Goal: Task Accomplishment & Management: Use online tool/utility

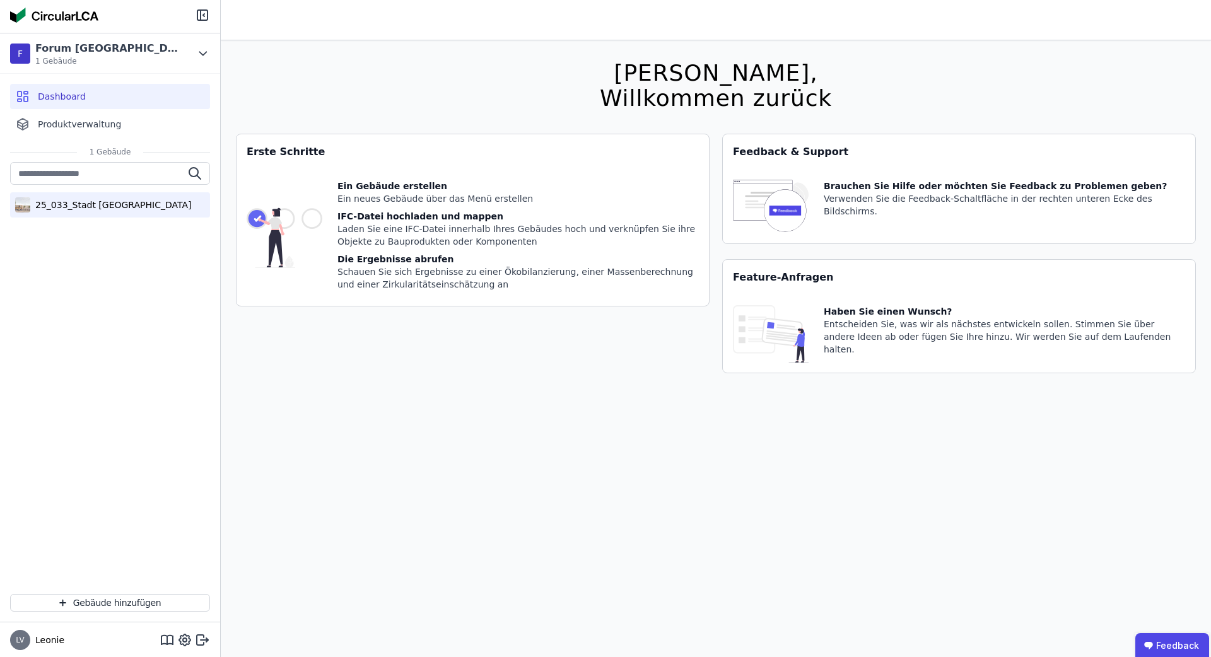
click at [106, 217] on div "25_033_Stadt [GEOGRAPHIC_DATA]" at bounding box center [110, 204] width 200 height 25
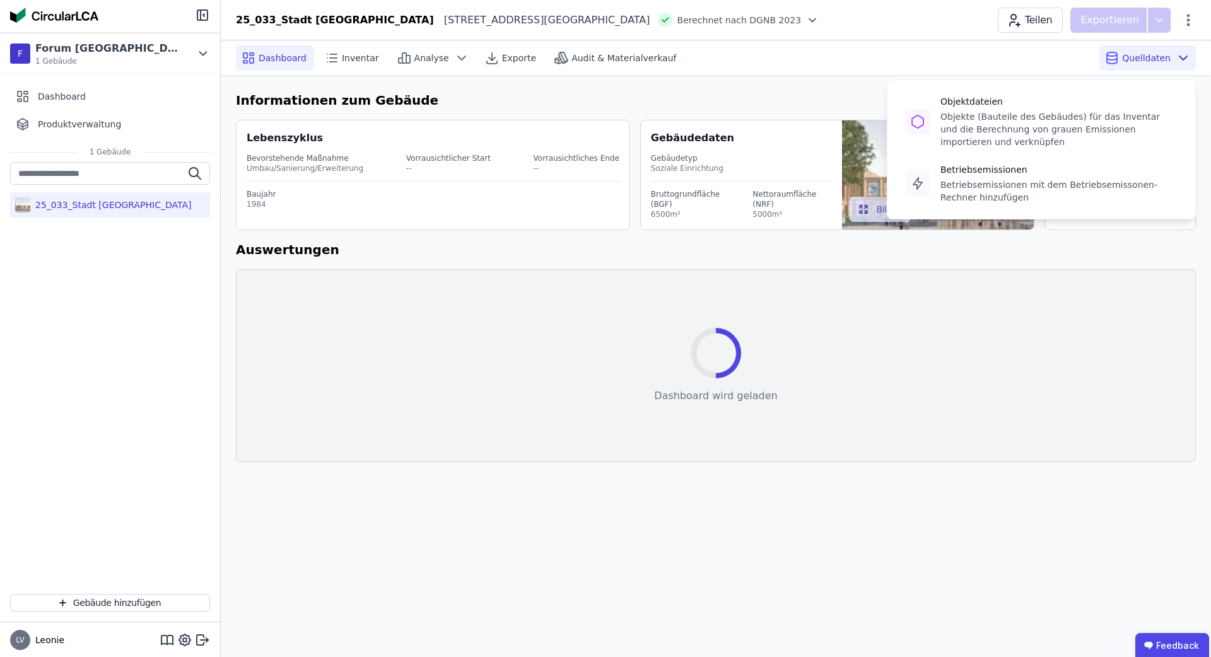
drag, startPoint x: 1135, startPoint y: 58, endPoint x: 1131, endPoint y: 80, distance: 22.5
click at [1135, 58] on span "Quelldaten" at bounding box center [1146, 58] width 49 height 13
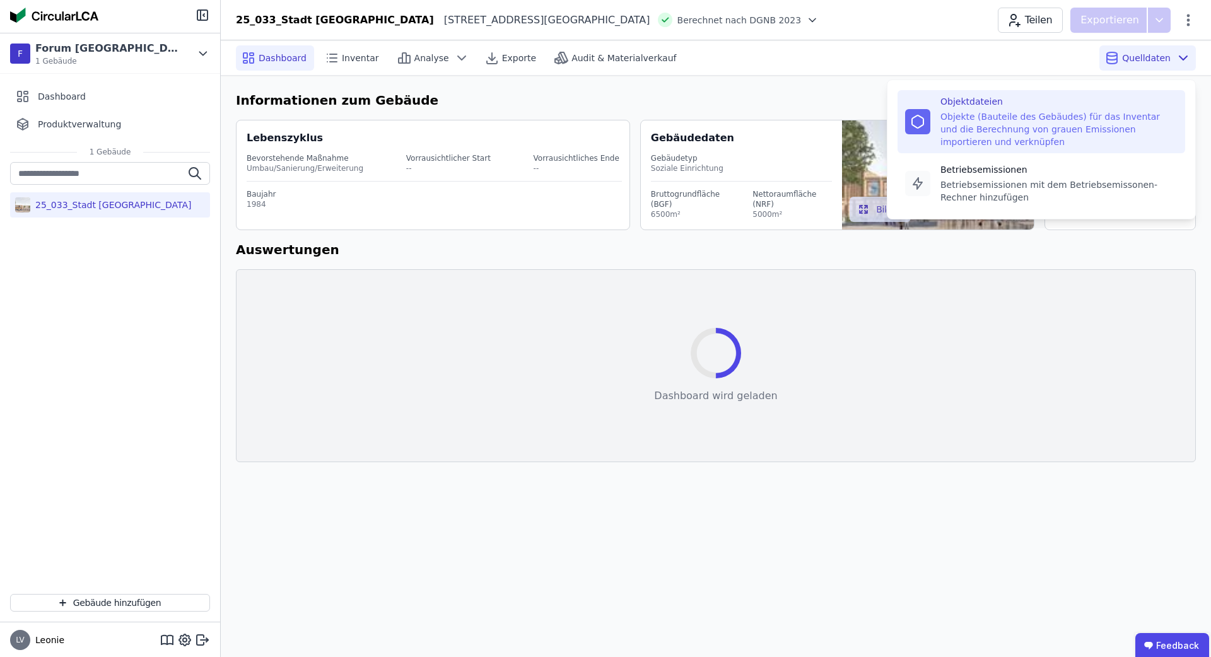
click at [1100, 105] on div "Objektdateien" at bounding box center [1058, 101] width 237 height 13
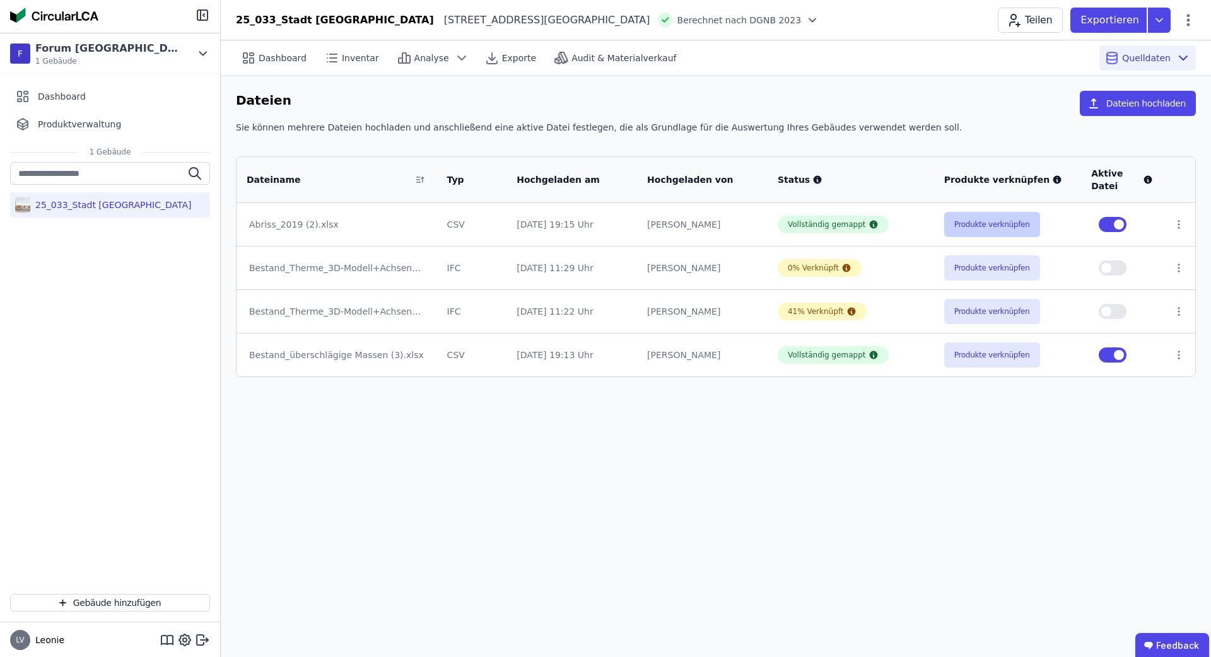
click at [962, 224] on button "Produkte verknüpfen" at bounding box center [992, 224] width 96 height 25
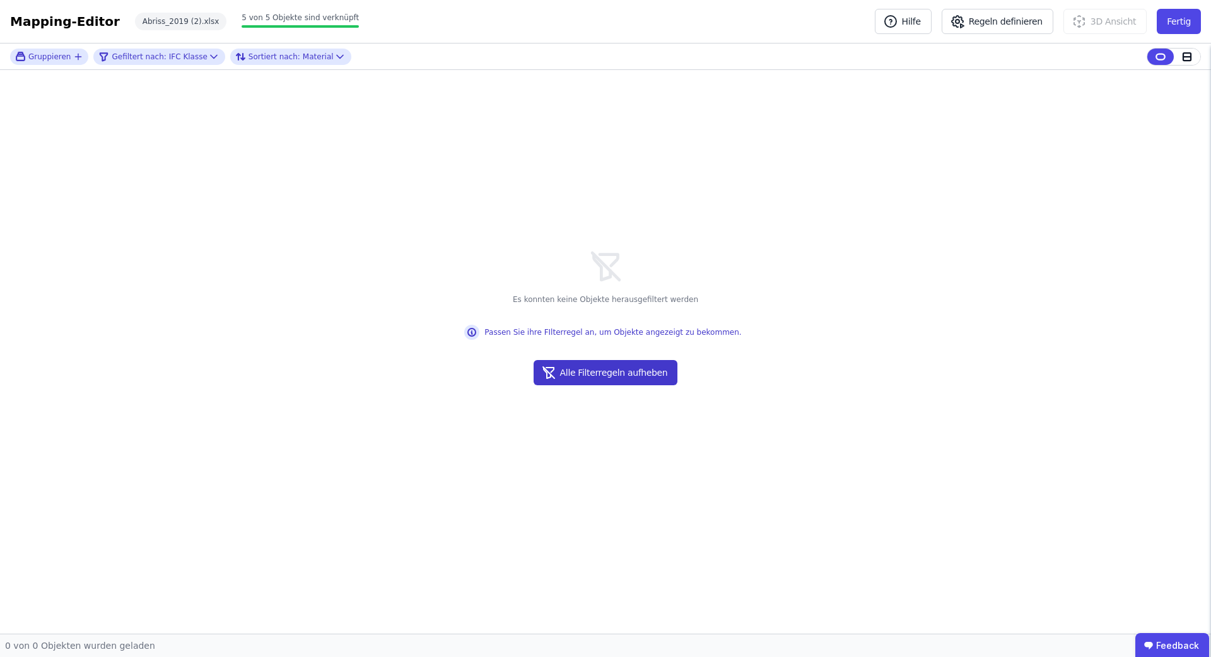
click at [626, 371] on button "Alle Filterregeln aufheben" at bounding box center [605, 372] width 144 height 25
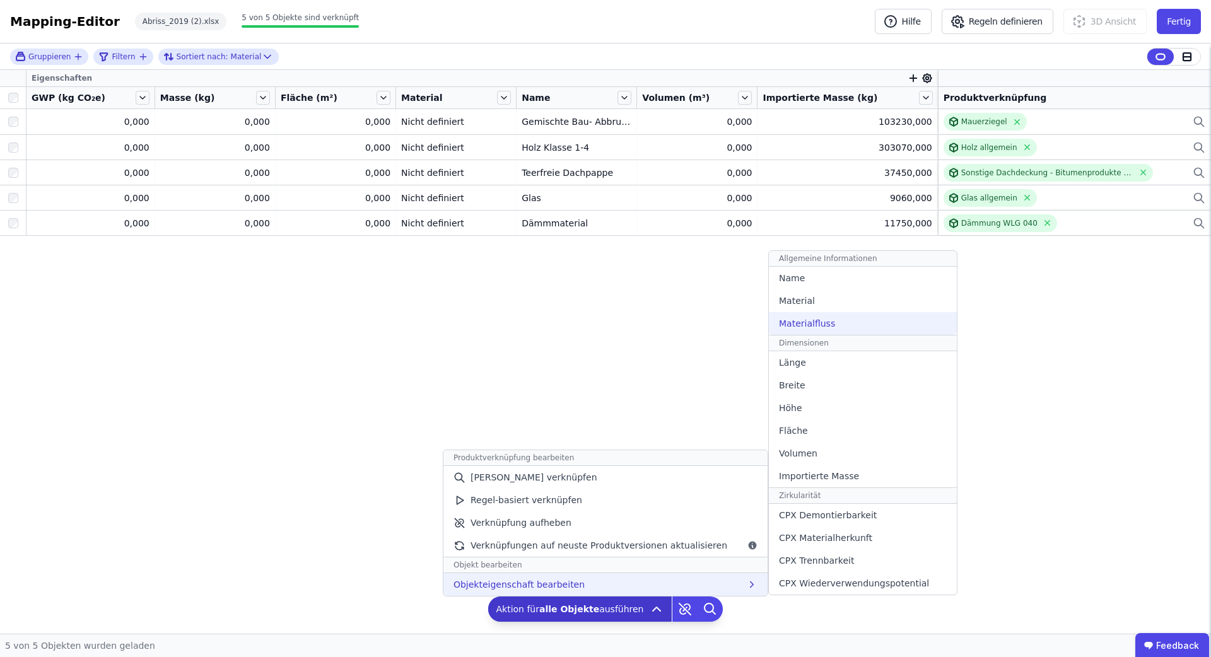
click at [810, 327] on span "Materialfluss" at bounding box center [807, 323] width 56 height 13
click at [805, 322] on span "Materialfluss" at bounding box center [807, 323] width 56 height 13
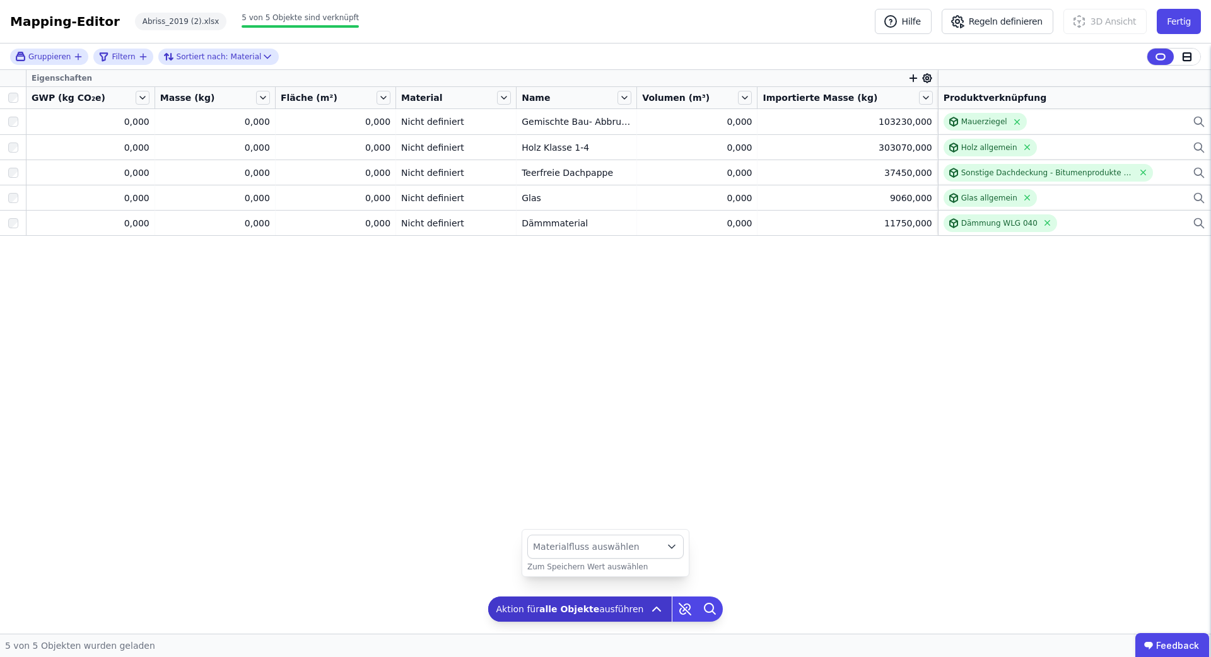
click at [673, 541] on icon "button" at bounding box center [671, 546] width 13 height 13
click at [601, 500] on div "Entfernt" at bounding box center [605, 495] width 135 height 13
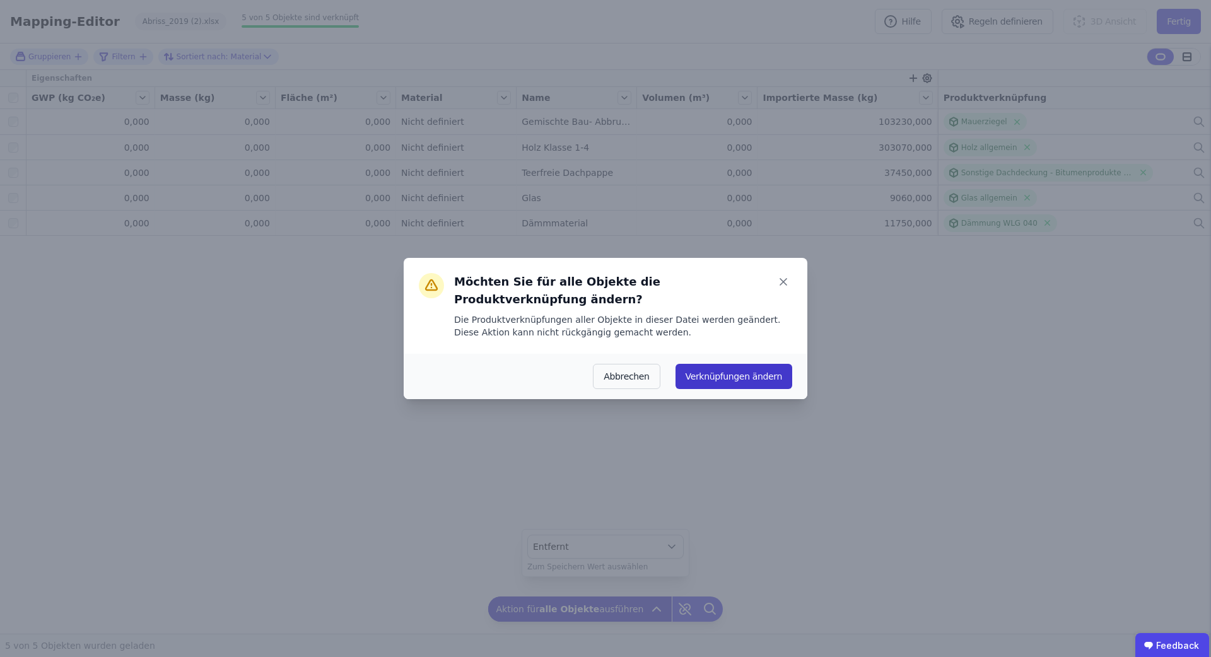
click at [738, 373] on button "Verknüpfungen ändern" at bounding box center [733, 376] width 117 height 25
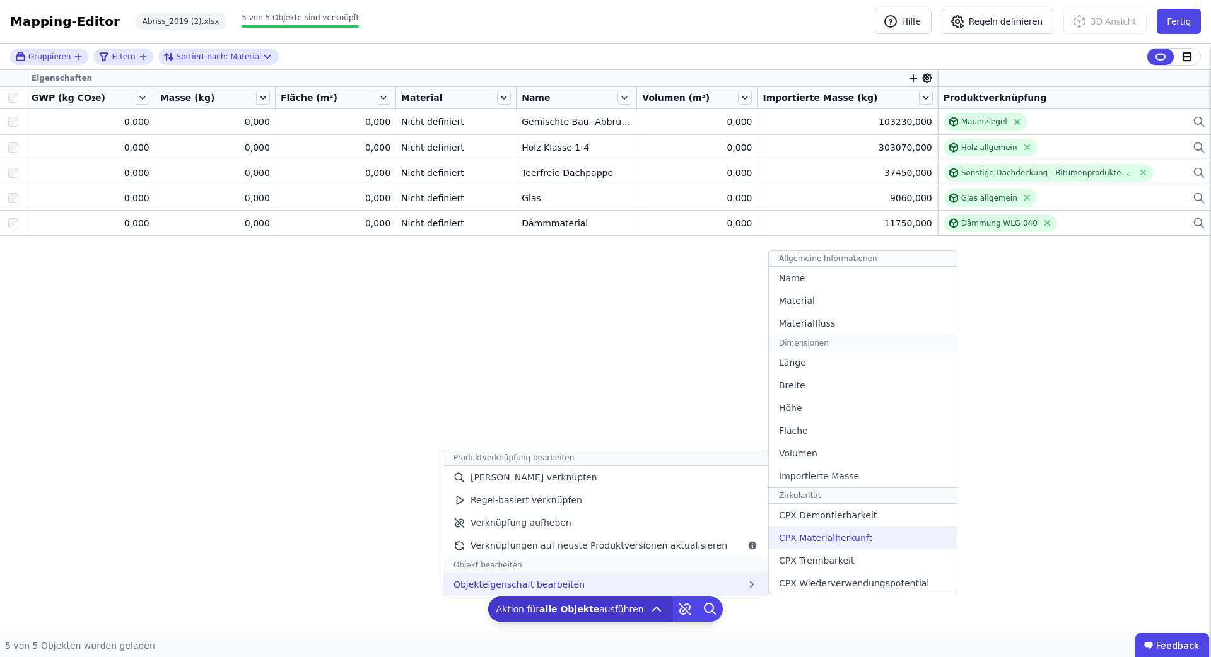
click at [813, 535] on span "CPX Materialherkunft" at bounding box center [825, 538] width 93 height 13
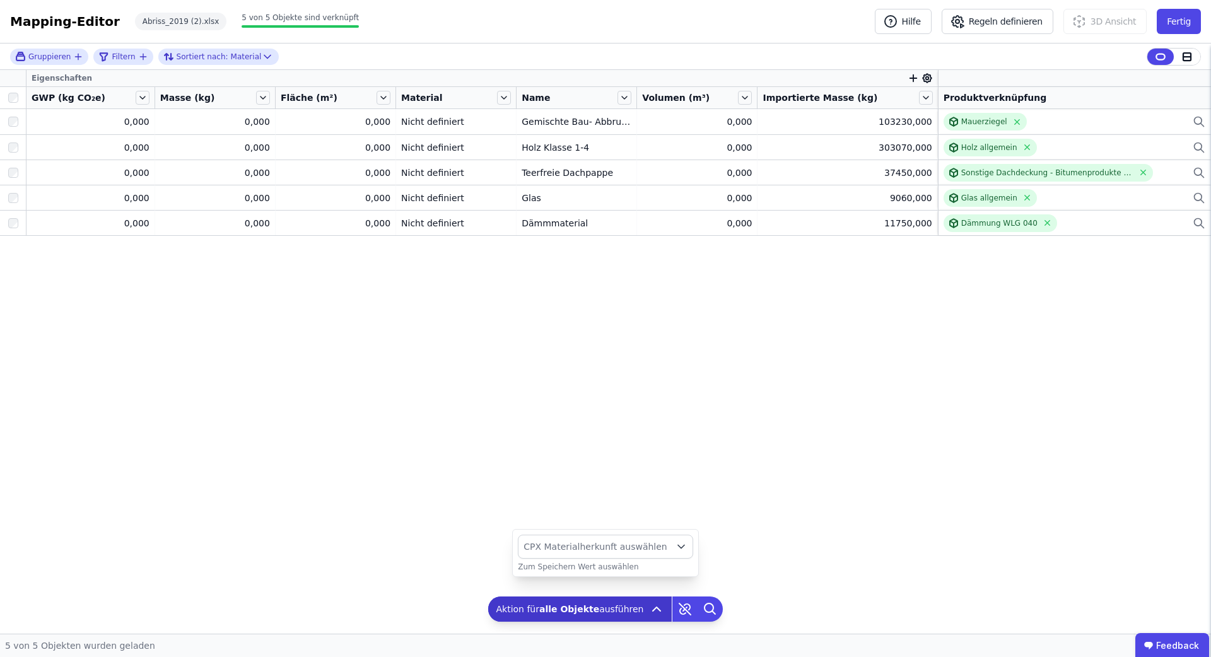
click at [645, 547] on span "CPX Materialherkunft auswählen" at bounding box center [594, 546] width 143 height 13
click at [627, 520] on div "Wiederverwendet Score 100" at bounding box center [604, 517] width 153 height 13
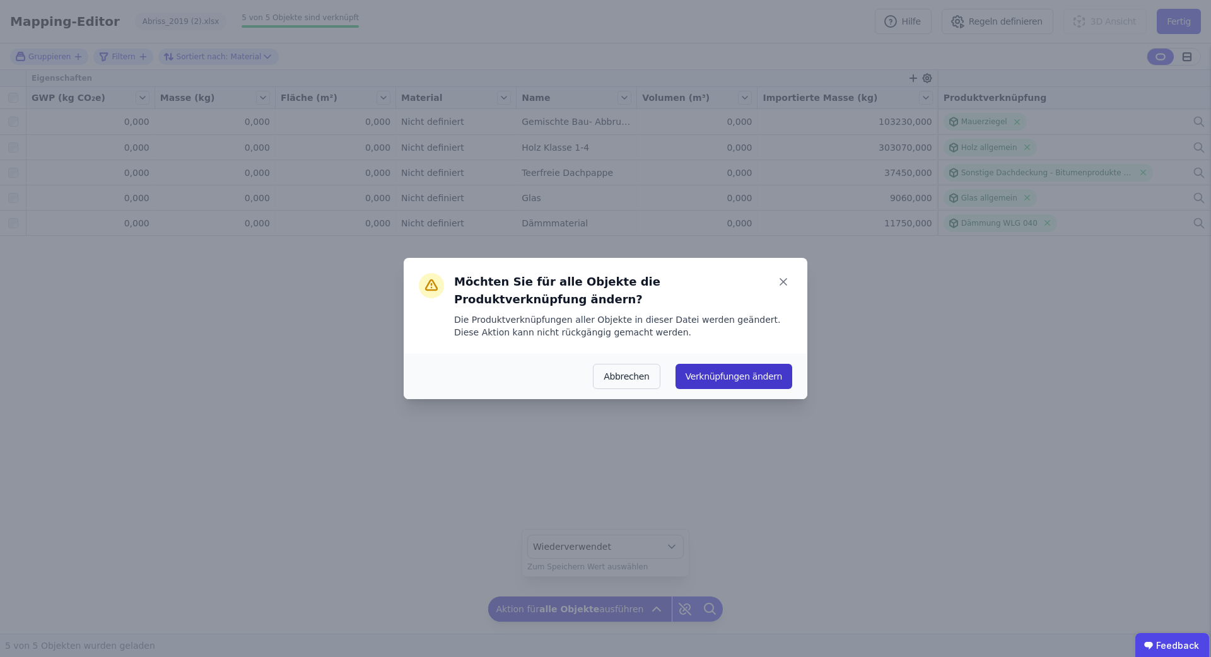
click at [737, 368] on button "Verknüpfungen ändern" at bounding box center [733, 376] width 117 height 25
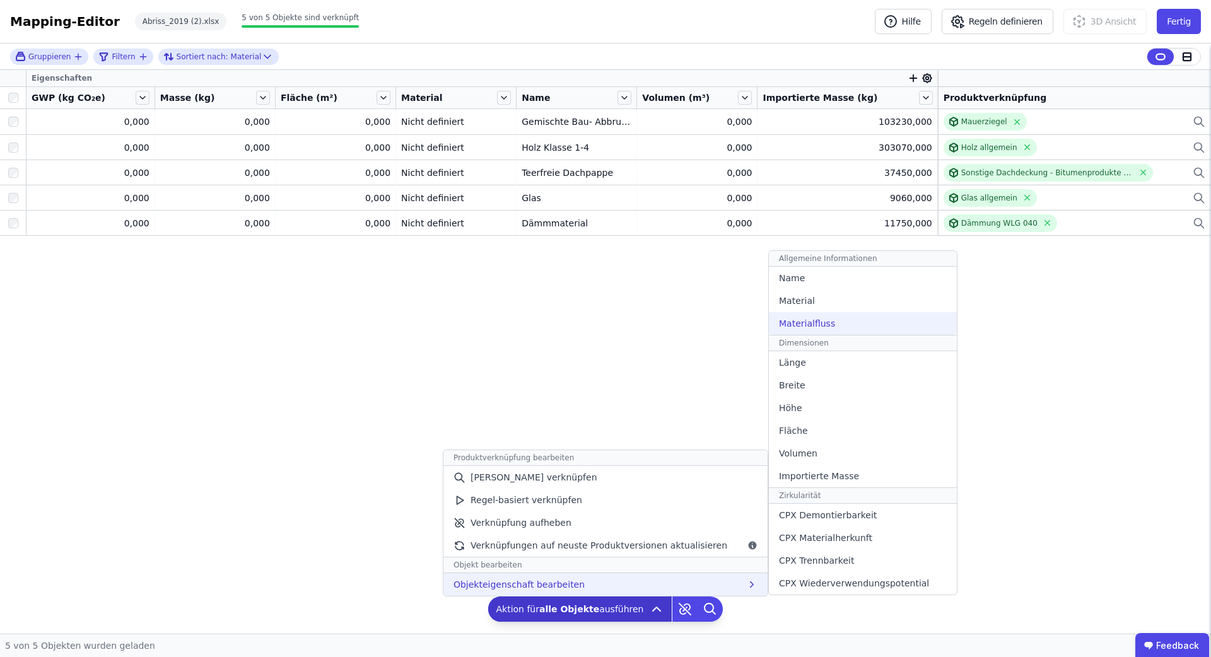
click at [817, 322] on span "Materialfluss" at bounding box center [807, 323] width 56 height 13
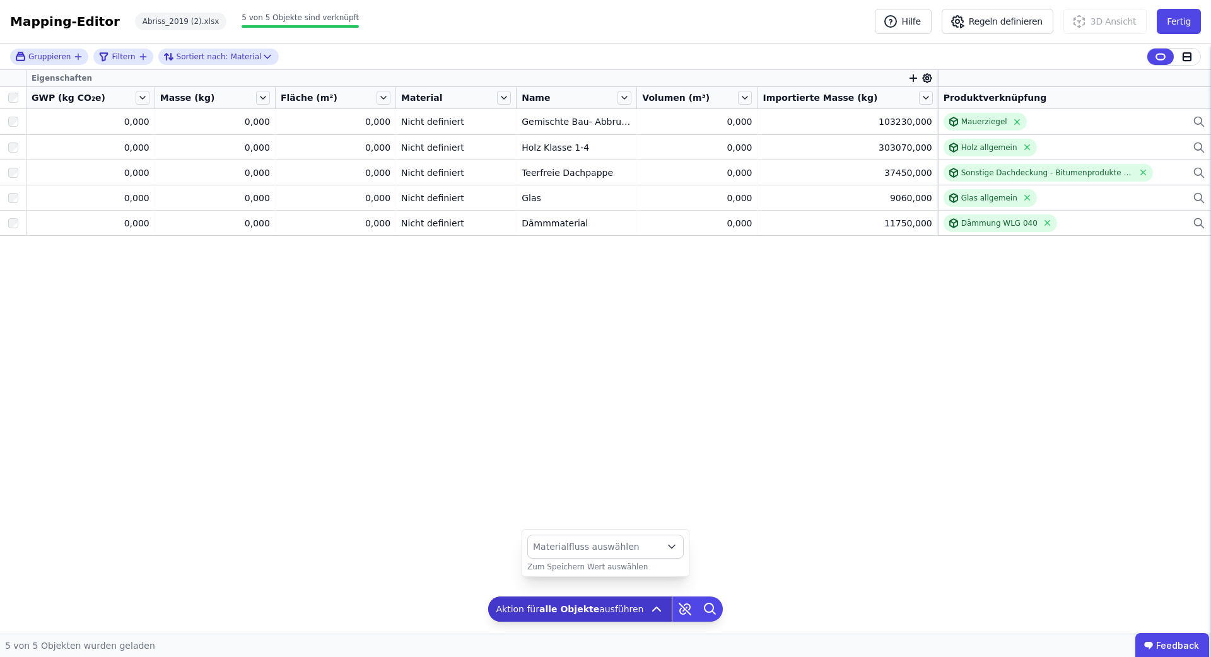
click at [642, 547] on span "Materialfluss auswählen" at bounding box center [595, 546] width 125 height 13
click at [602, 455] on div "Hinzugefügt" at bounding box center [605, 449] width 135 height 13
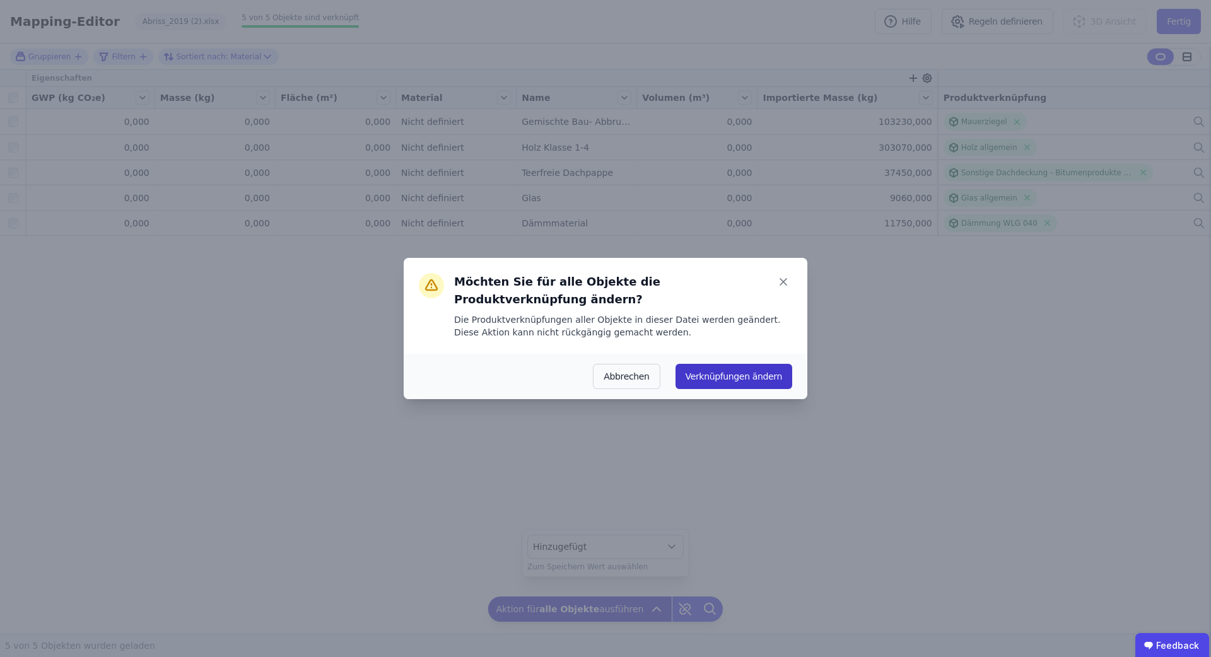
click at [749, 376] on button "Verknüpfungen ändern" at bounding box center [733, 376] width 117 height 25
